Goal: Task Accomplishment & Management: Complete application form

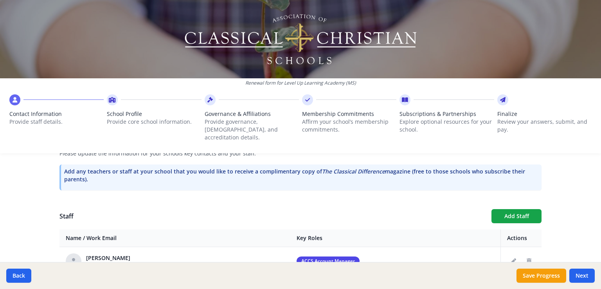
scroll to position [299, 0]
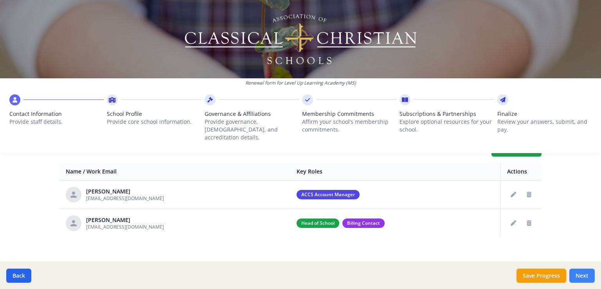
click at [583, 277] on button "Next" at bounding box center [581, 275] width 25 height 14
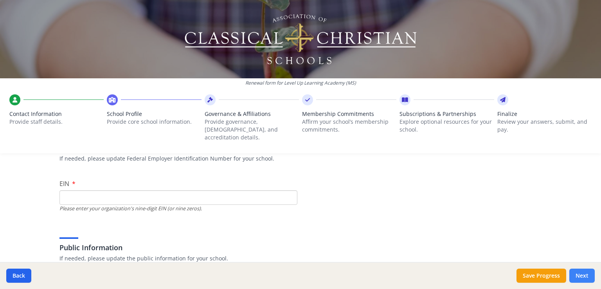
scroll to position [72, 0]
click at [156, 190] on input "EIN" at bounding box center [178, 197] width 238 height 14
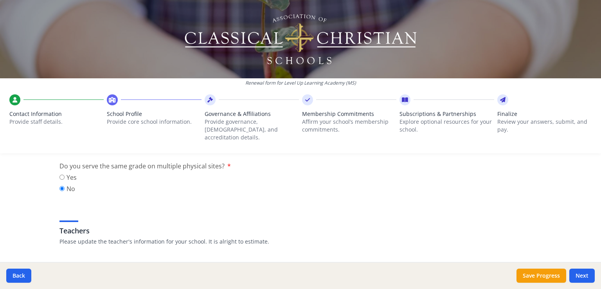
scroll to position [396, 0]
click at [59, 174] on input "Yes" at bounding box center [61, 176] width 5 height 5
radio input "true"
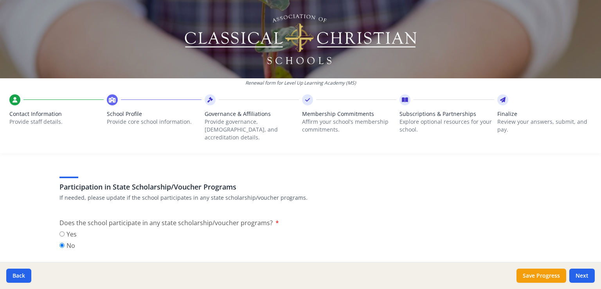
scroll to position [1023, 0]
click at [59, 231] on input "Yes" at bounding box center [61, 233] width 5 height 5
radio input "true"
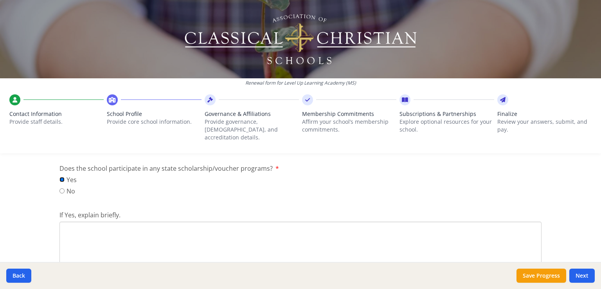
scroll to position [1081, 0]
click at [59, 185] on input "No" at bounding box center [61, 187] width 5 height 5
radio input "true"
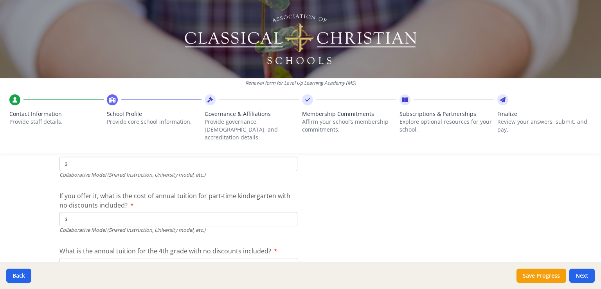
scroll to position [2484, 0]
